Goal: Check status: Check status

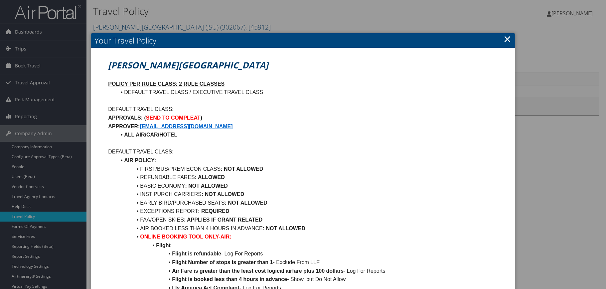
scroll to position [33, 0]
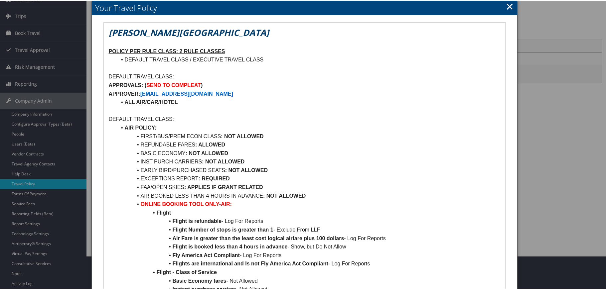
click at [507, 7] on link "×" at bounding box center [510, 5] width 8 height 13
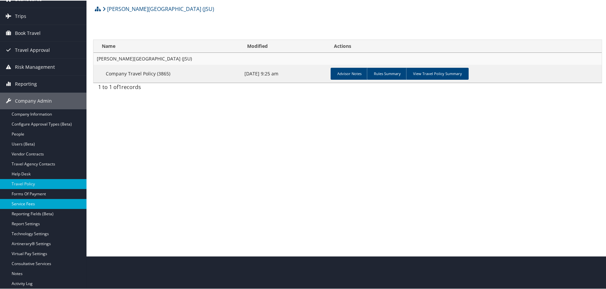
click at [32, 200] on link "Service Fees" at bounding box center [43, 203] width 86 height 10
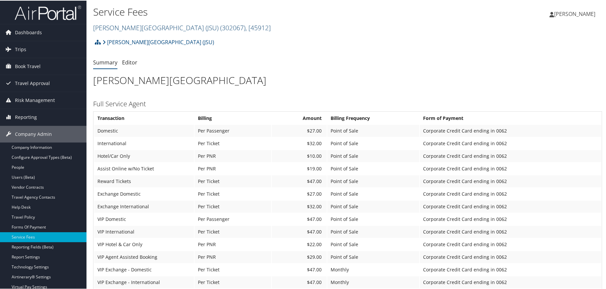
click at [135, 28] on link "[PERSON_NAME][GEOGRAPHIC_DATA] (JSU) ( 302067 ) , [ 45912 ]" at bounding box center [182, 27] width 178 height 9
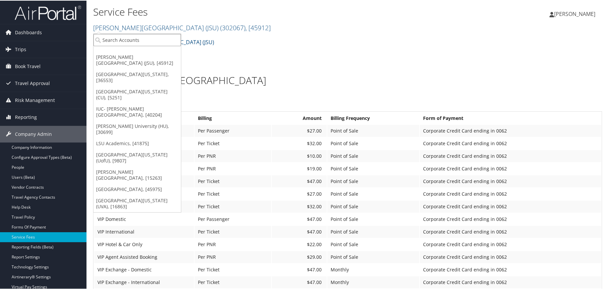
click at [133, 39] on input "search" at bounding box center [136, 39] width 87 height 12
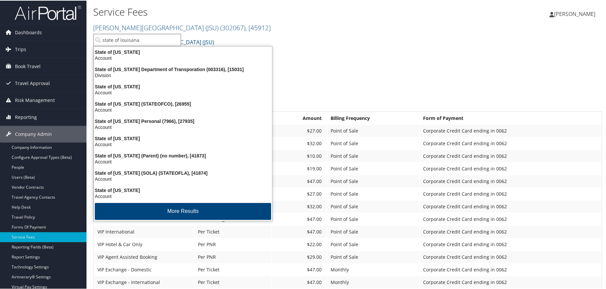
type input "state of louisana"
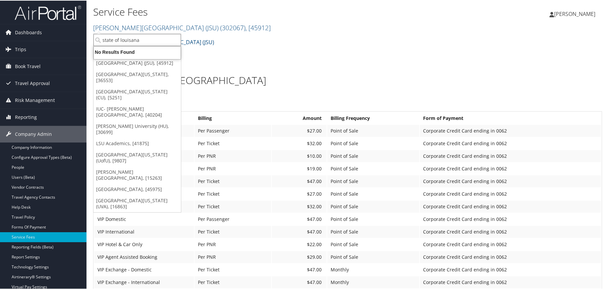
click at [149, 40] on input "state of louisana" at bounding box center [136, 39] width 87 height 12
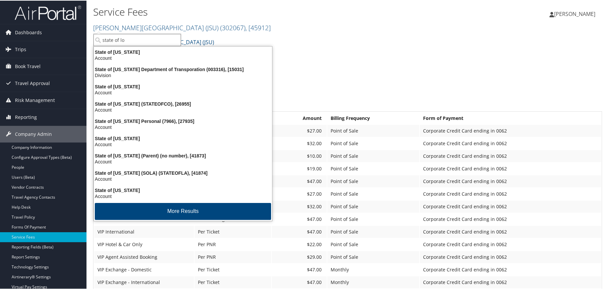
type input "state of lou"
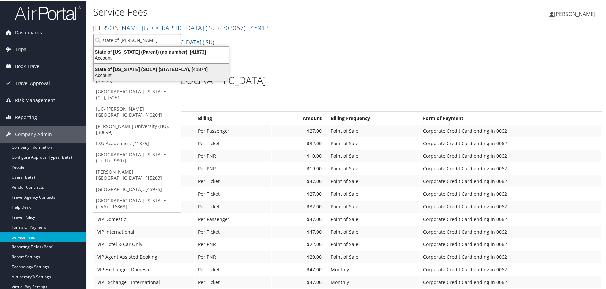
click at [169, 70] on div "State of Louisiana (SOLA) (STATEOFLA), [41874]" at bounding box center [161, 69] width 143 height 6
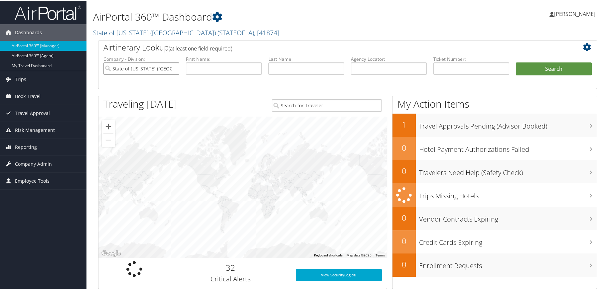
click at [173, 69] on input "State of Louisiana (SOLA)" at bounding box center [141, 68] width 76 height 12
click at [217, 28] on span "( STATEOFLA )" at bounding box center [235, 32] width 37 height 9
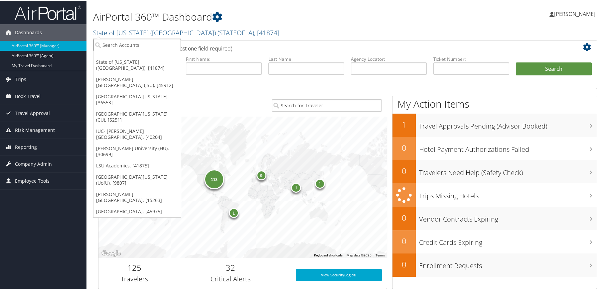
click at [162, 46] on input "search" at bounding box center [136, 44] width 87 height 12
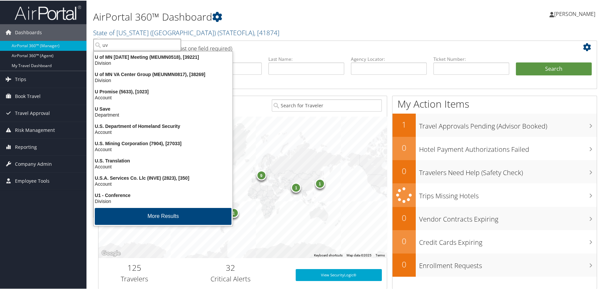
type input "uva"
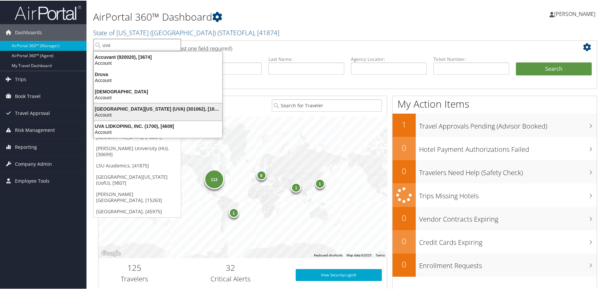
click at [110, 107] on div "University of Virginia (UVA) (301062), [16863]" at bounding box center [158, 108] width 136 height 6
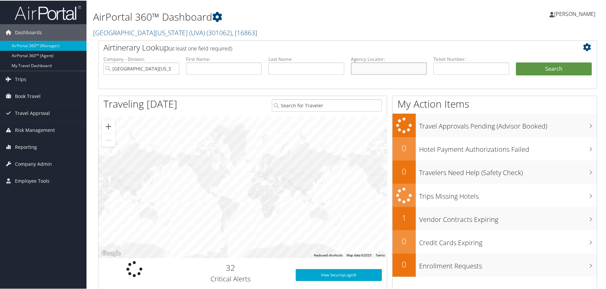
click at [354, 69] on input "text" at bounding box center [389, 68] width 76 height 12
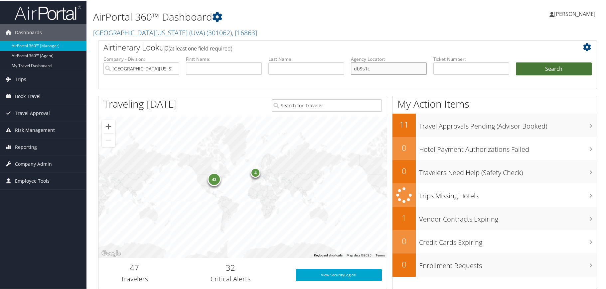
type input "db9s1c"
click at [535, 71] on button "Search" at bounding box center [554, 68] width 76 height 13
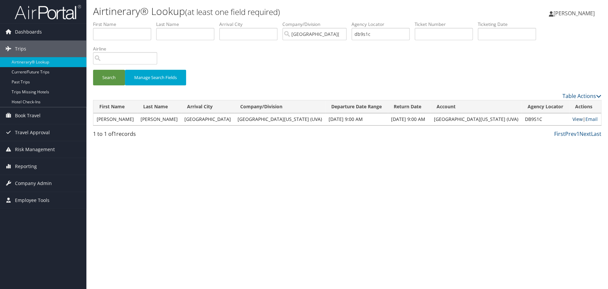
click at [573, 118] on link "View" at bounding box center [578, 119] width 10 height 6
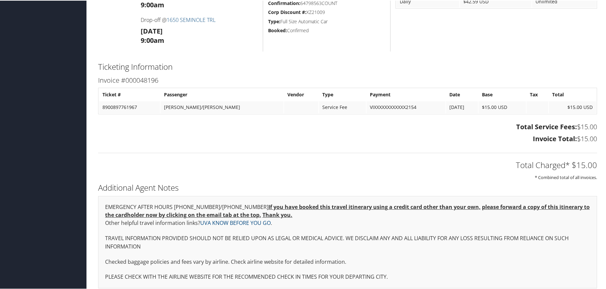
scroll to position [282, 0]
